Goal: Find specific page/section: Find specific page/section

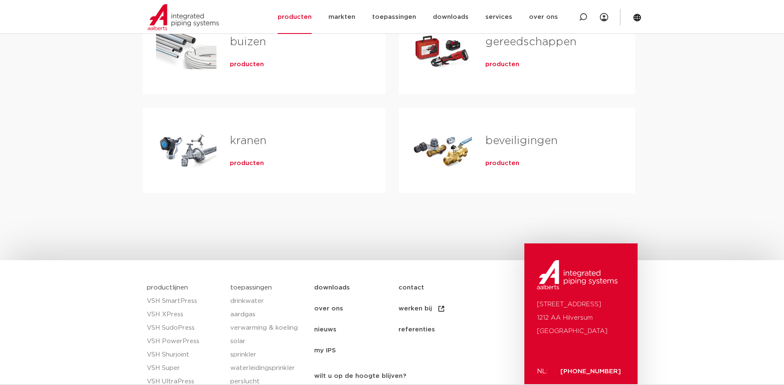
scroll to position [128, 0]
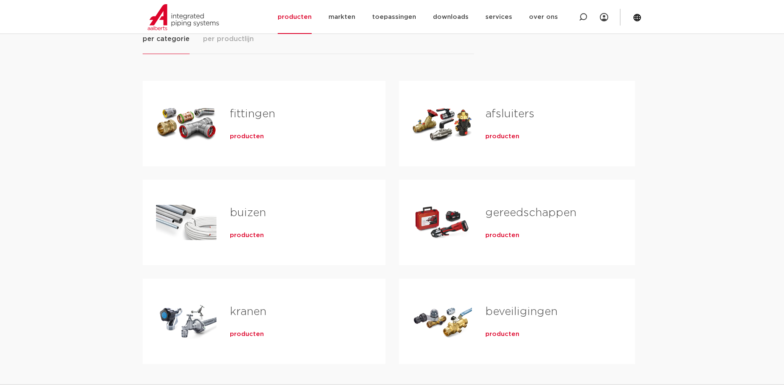
click at [248, 116] on link "fittingen" at bounding box center [252, 114] width 45 height 11
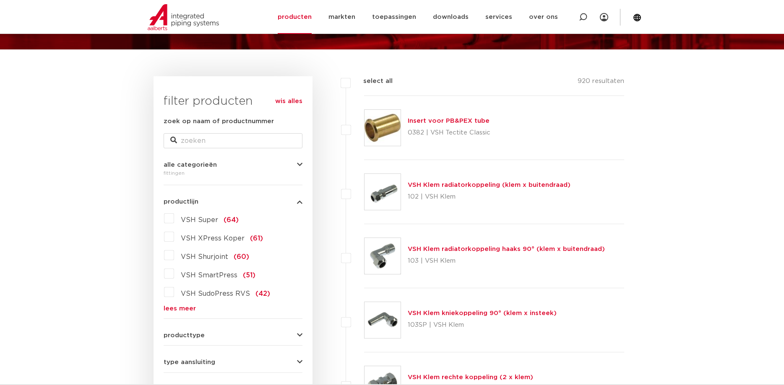
scroll to position [171, 0]
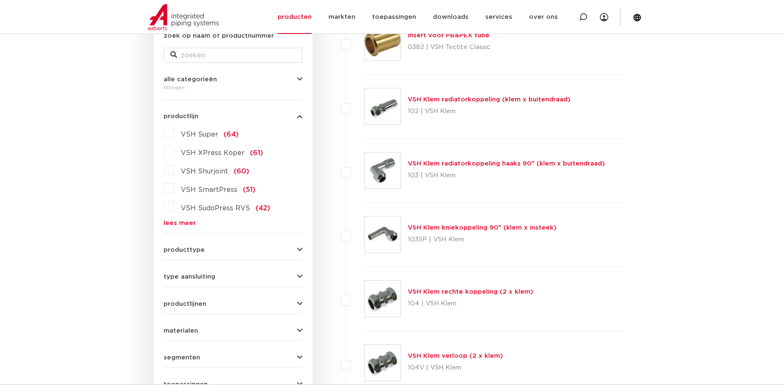
click at [218, 255] on form "zoek op naam of productnummer alle categorieën [GEOGRAPHIC_DATA] [GEOGRAPHIC_DA…" at bounding box center [233, 226] width 139 height 391
click at [191, 245] on div "producttype demontabel (179) meerdelig (62) accessoires (fittings) (49) voordee…" at bounding box center [233, 246] width 139 height 13
click at [298, 250] on icon "button" at bounding box center [299, 250] width 5 height 6
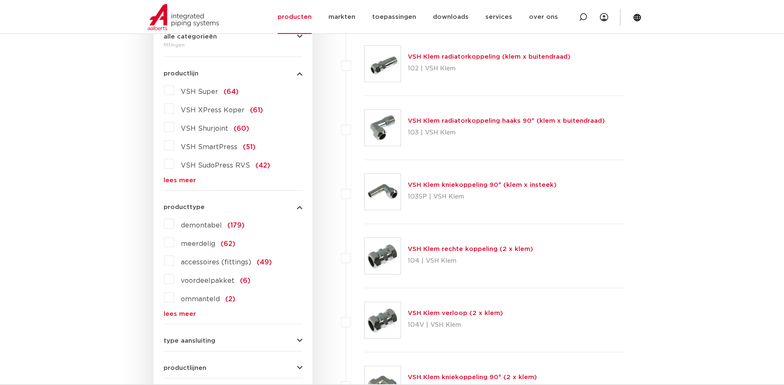
scroll to position [257, 0]
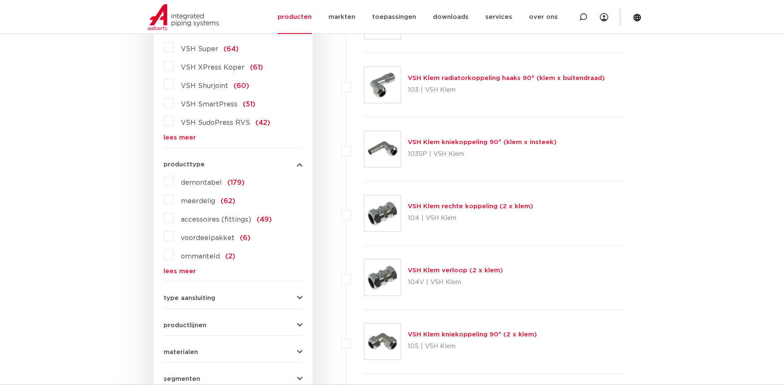
click at [239, 221] on span "accessoires (fittings)" at bounding box center [216, 219] width 70 height 7
click at [0, 0] on input "accessoires (fittings) (49)" at bounding box center [0, 0] width 0 height 0
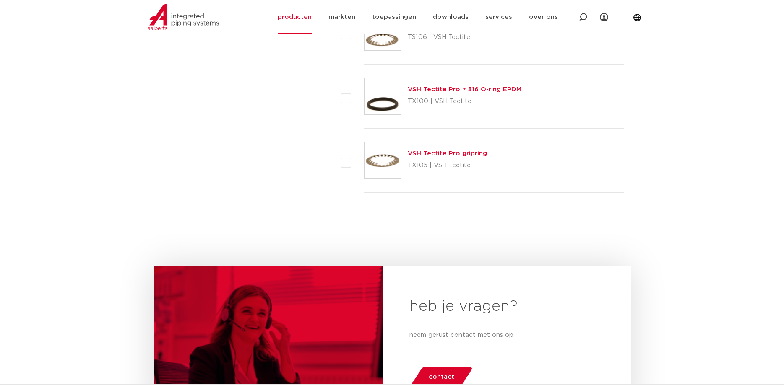
scroll to position [3176, 0]
